Goal: Task Accomplishment & Management: Check status

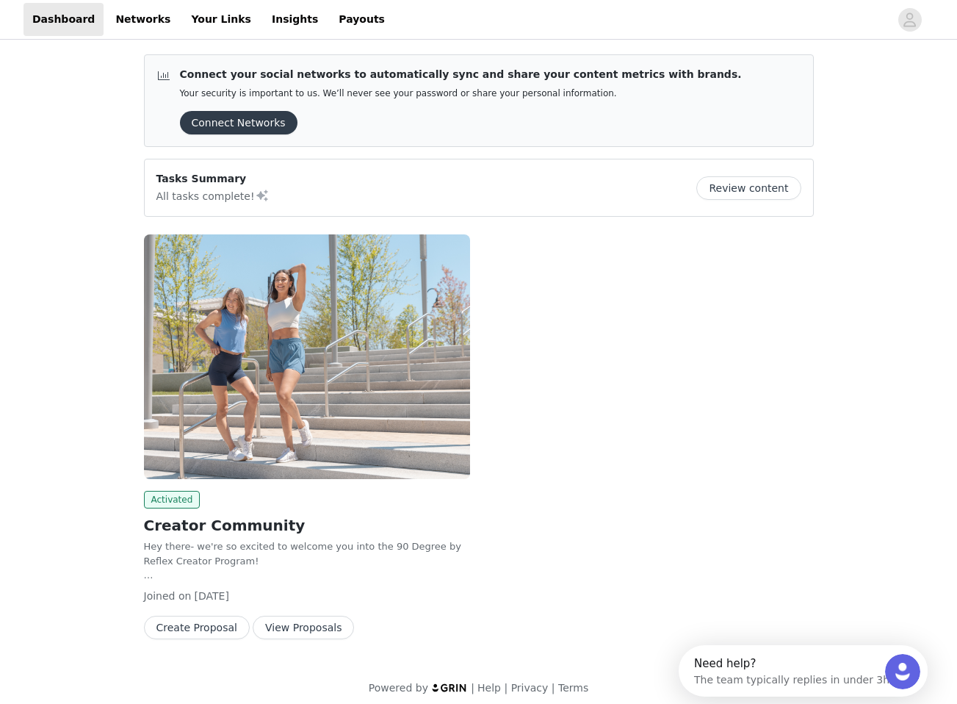
click at [301, 627] on button "View Proposals" at bounding box center [303, 628] width 101 height 24
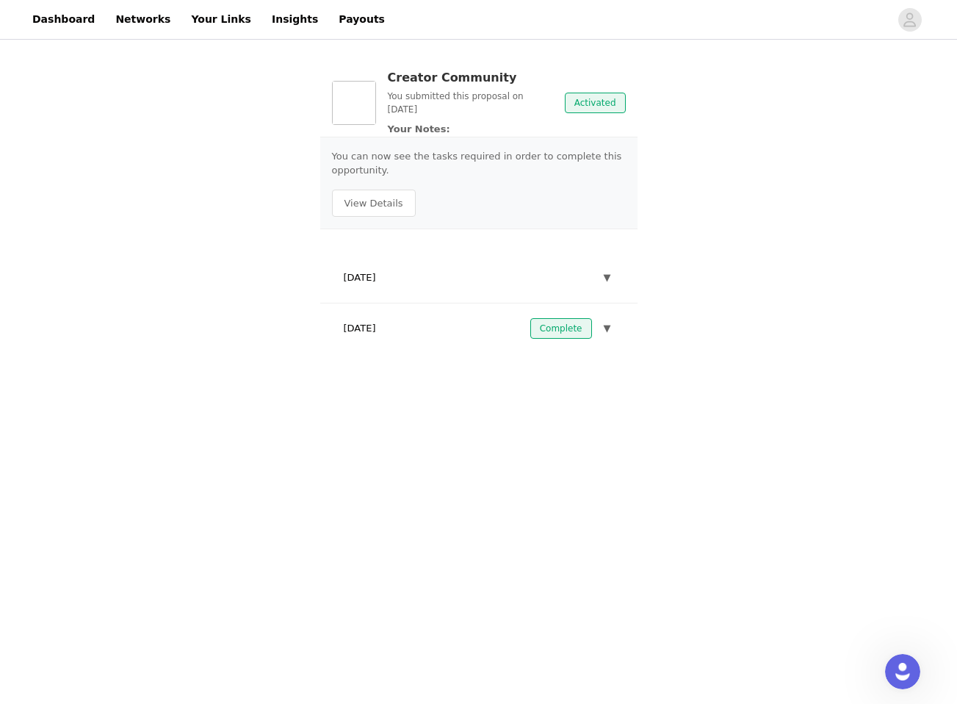
click at [603, 276] on button "▼" at bounding box center [607, 277] width 13 height 21
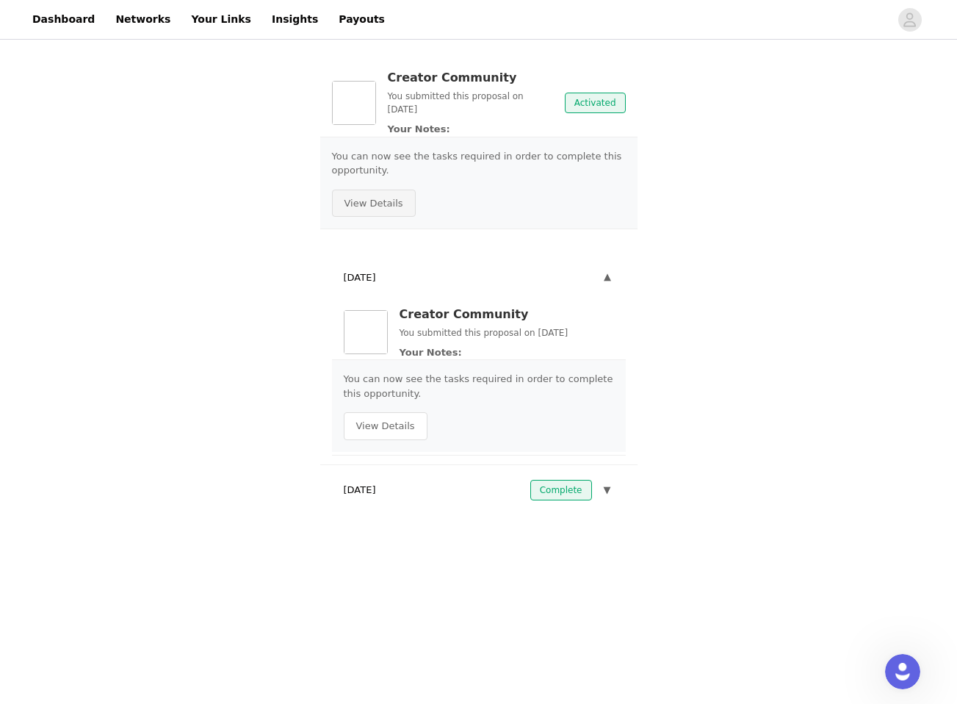
click at [376, 202] on button "View Details" at bounding box center [374, 204] width 84 height 28
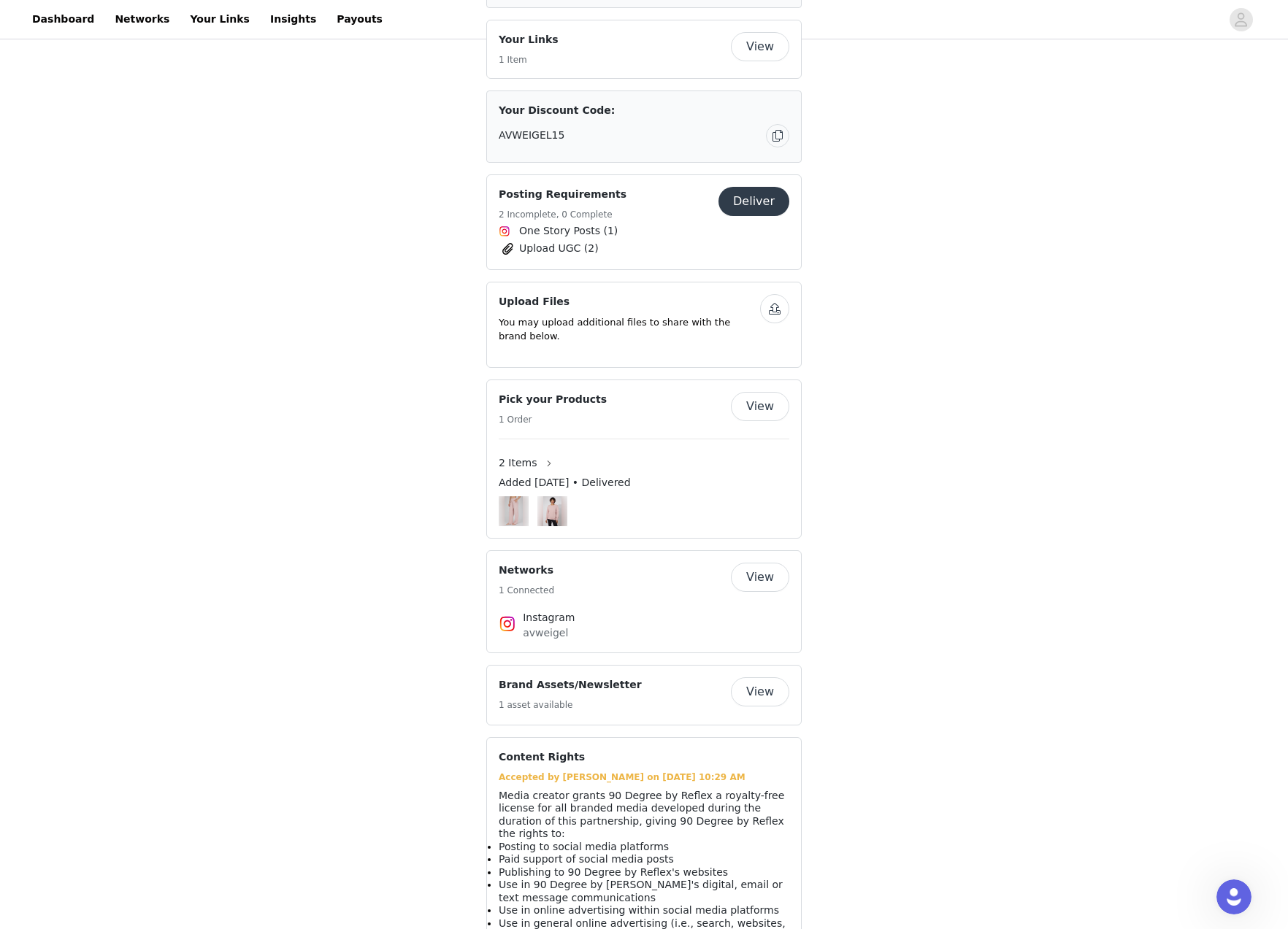
scroll to position [719, 0]
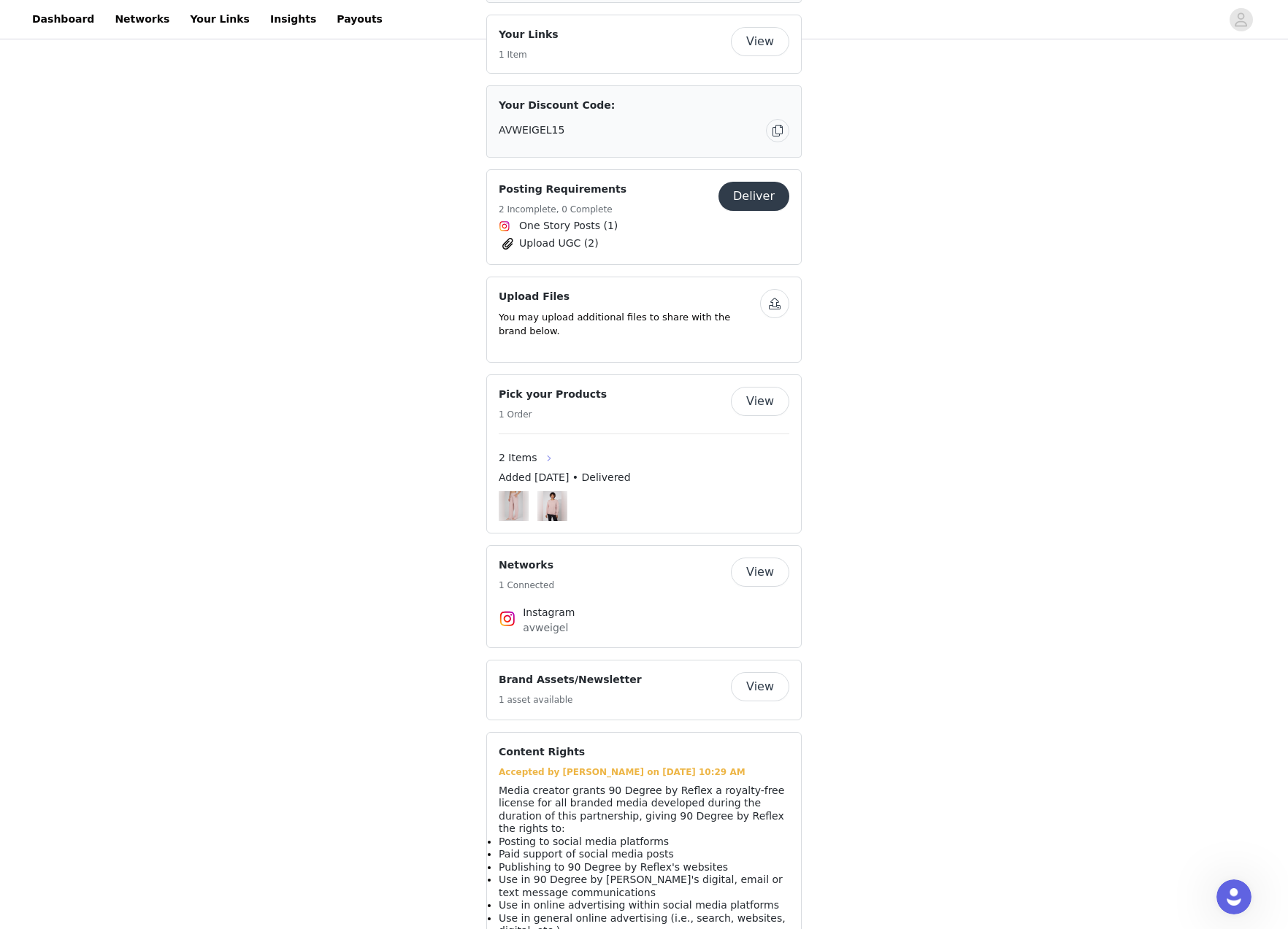
click at [544, 470] on button "button" at bounding box center [550, 459] width 24 height 24
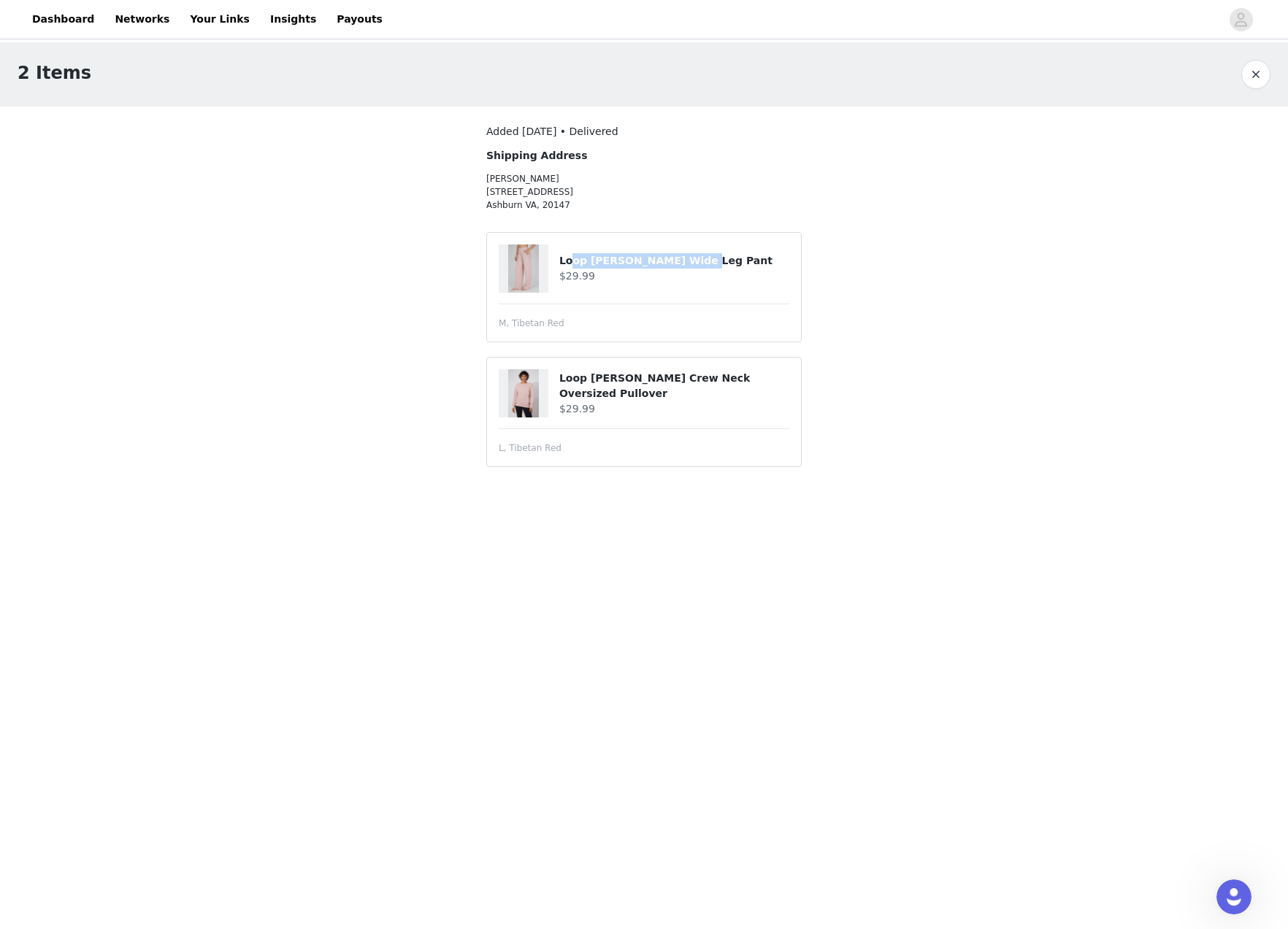
drag, startPoint x: 687, startPoint y: 262, endPoint x: 567, endPoint y: 264, distance: 120.0
click at [568, 264] on h4 "Loop [PERSON_NAME] Wide Leg Pant" at bounding box center [674, 260] width 230 height 15
click at [508, 280] on div at bounding box center [524, 268] width 50 height 48
click at [769, 260] on h4 "Loop [PERSON_NAME] Wide Leg Pant" at bounding box center [674, 260] width 230 height 15
click at [624, 263] on h4 "Loop [PERSON_NAME] Wide Leg Pant" at bounding box center [674, 260] width 230 height 15
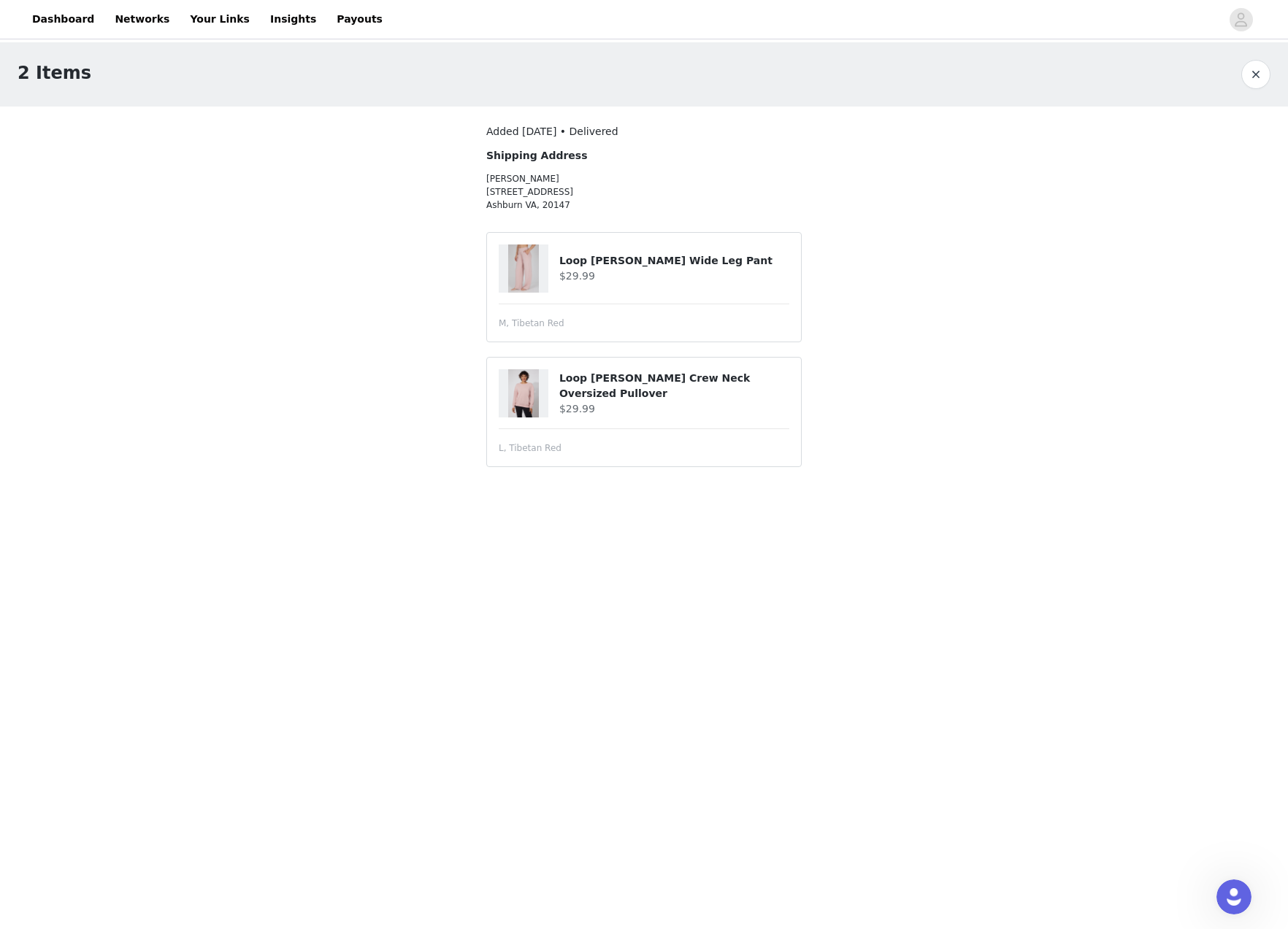
click at [555, 324] on span "M, Tibetan Red" at bounding box center [532, 323] width 66 height 13
drag, startPoint x: 692, startPoint y: 258, endPoint x: 557, endPoint y: 258, distance: 135.0
click at [557, 258] on div "Loop Terry Wide Leg Pant $29.99" at bounding box center [644, 268] width 290 height 48
copy div "Loop Terry Wide Leg Pant"
drag, startPoint x: 602, startPoint y: 391, endPoint x: 560, endPoint y: 382, distance: 43.0
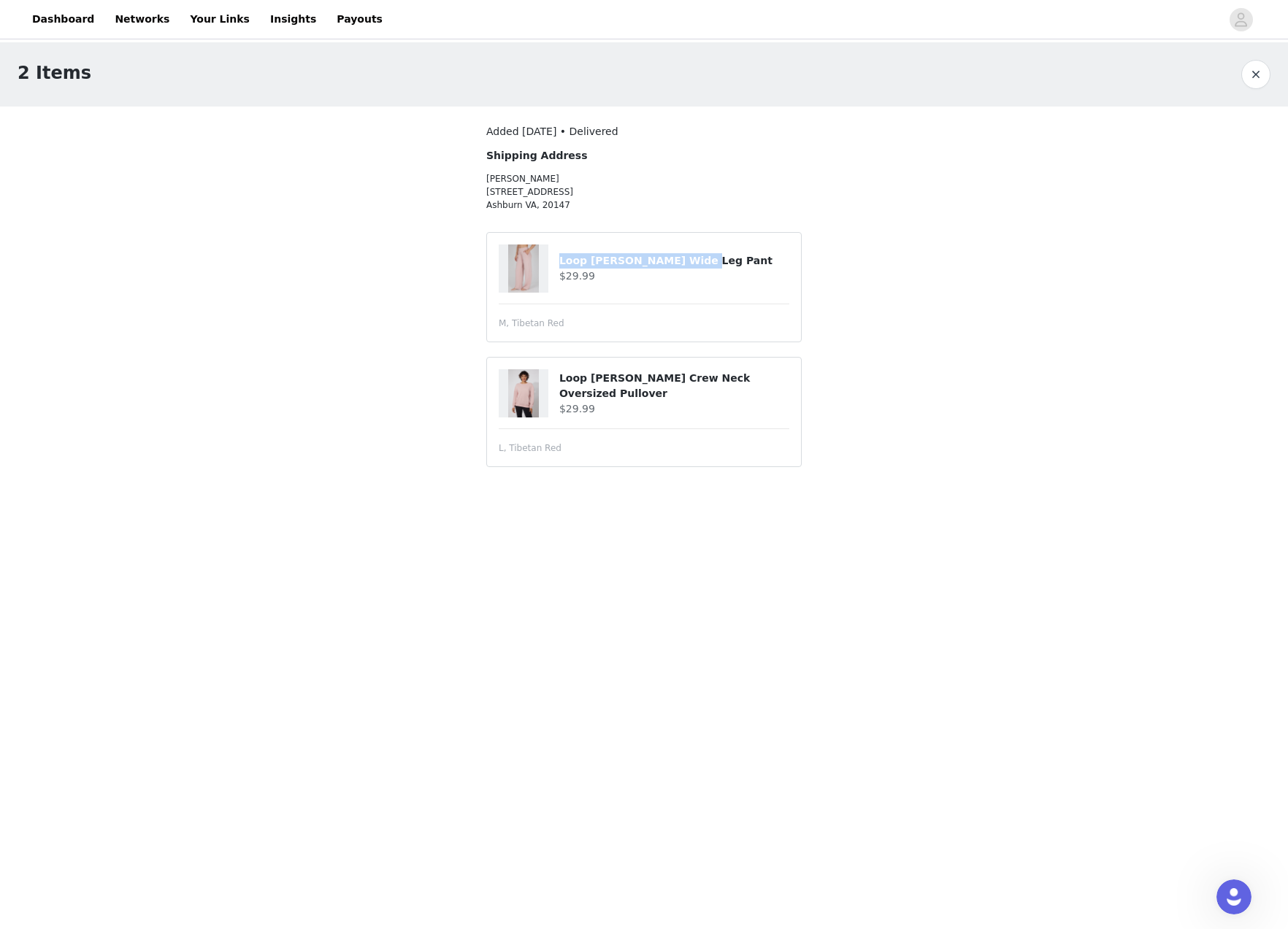
click at [560, 382] on h4 "Loop Terry Santorini Crew Neck Oversized Pullover" at bounding box center [674, 386] width 230 height 31
copy h4 "Loop Terry Santorini Crew Neck Oversized Pullover"
click at [951, 337] on div "2 Items Added Sep 3, 2025 • Delivered Shipping Address Aubrey Weigel 19731 Jane…" at bounding box center [644, 271] width 1288 height 457
